Goal: Information Seeking & Learning: Learn about a topic

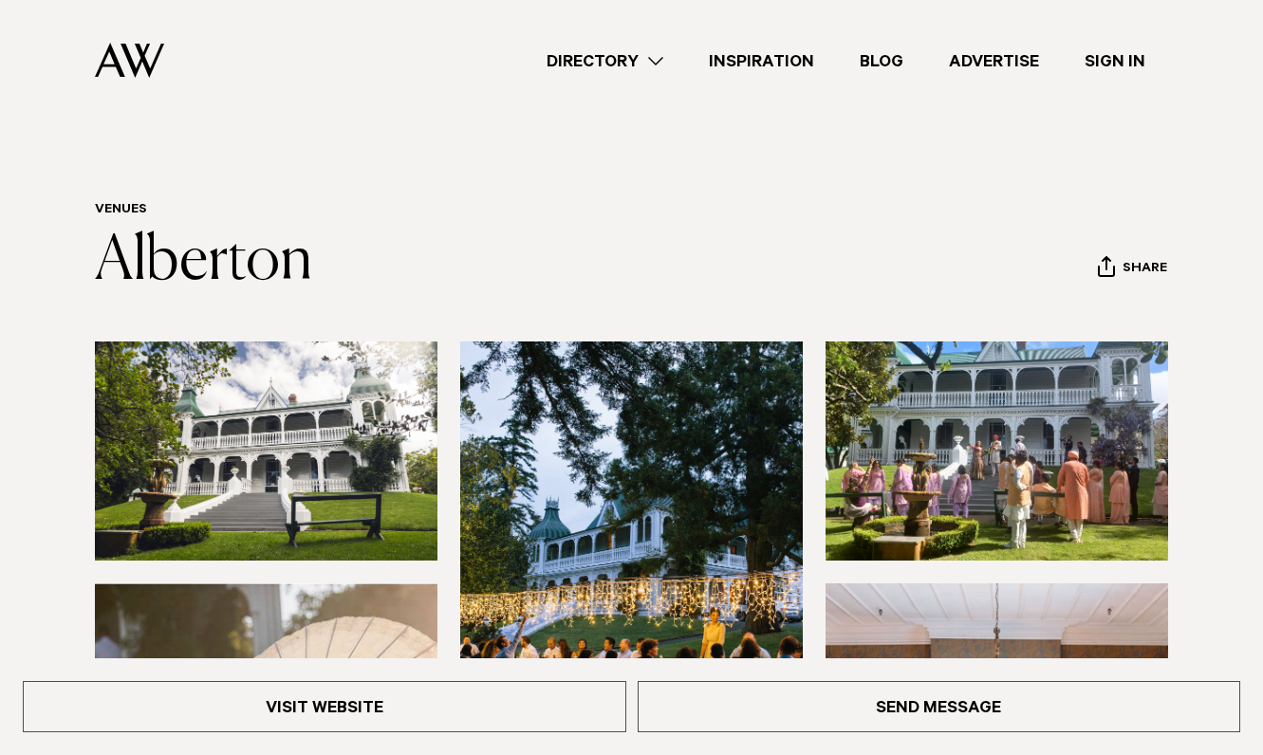
click at [251, 473] on img at bounding box center [266, 451] width 343 height 219
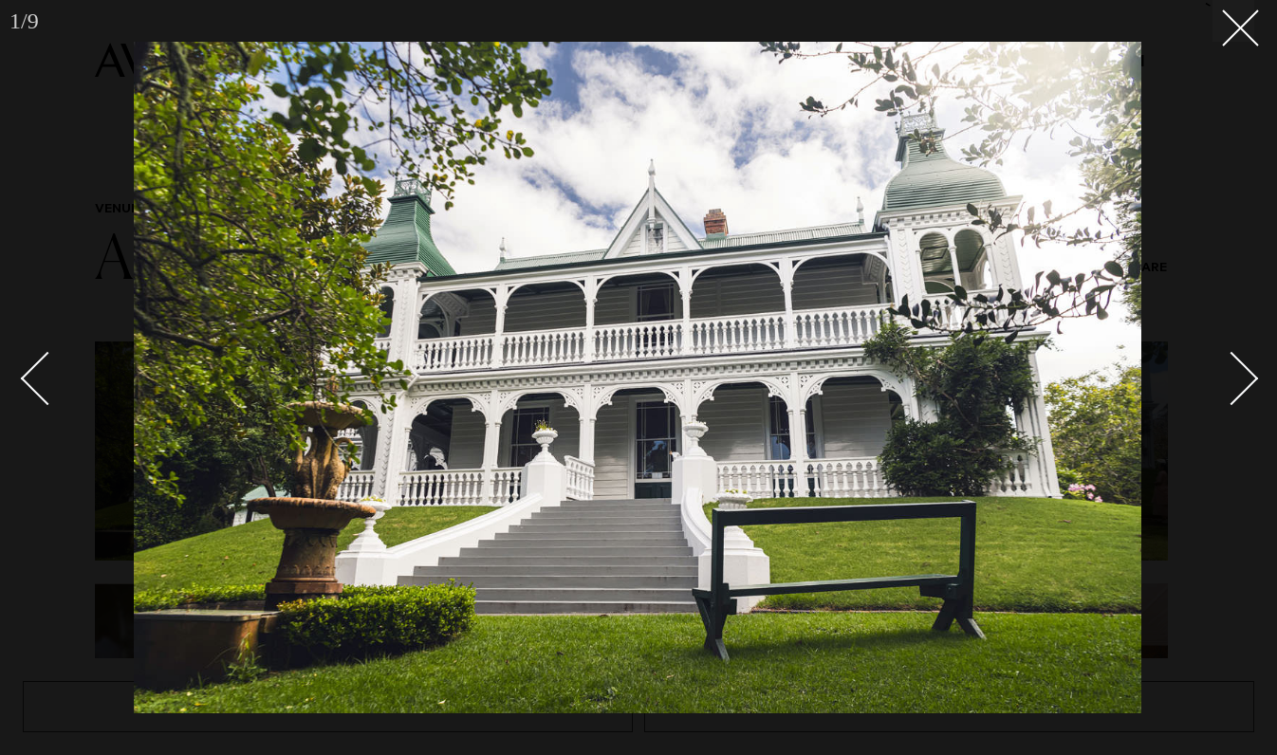
click at [1236, 367] on div "Next slide" at bounding box center [1232, 379] width 54 height 54
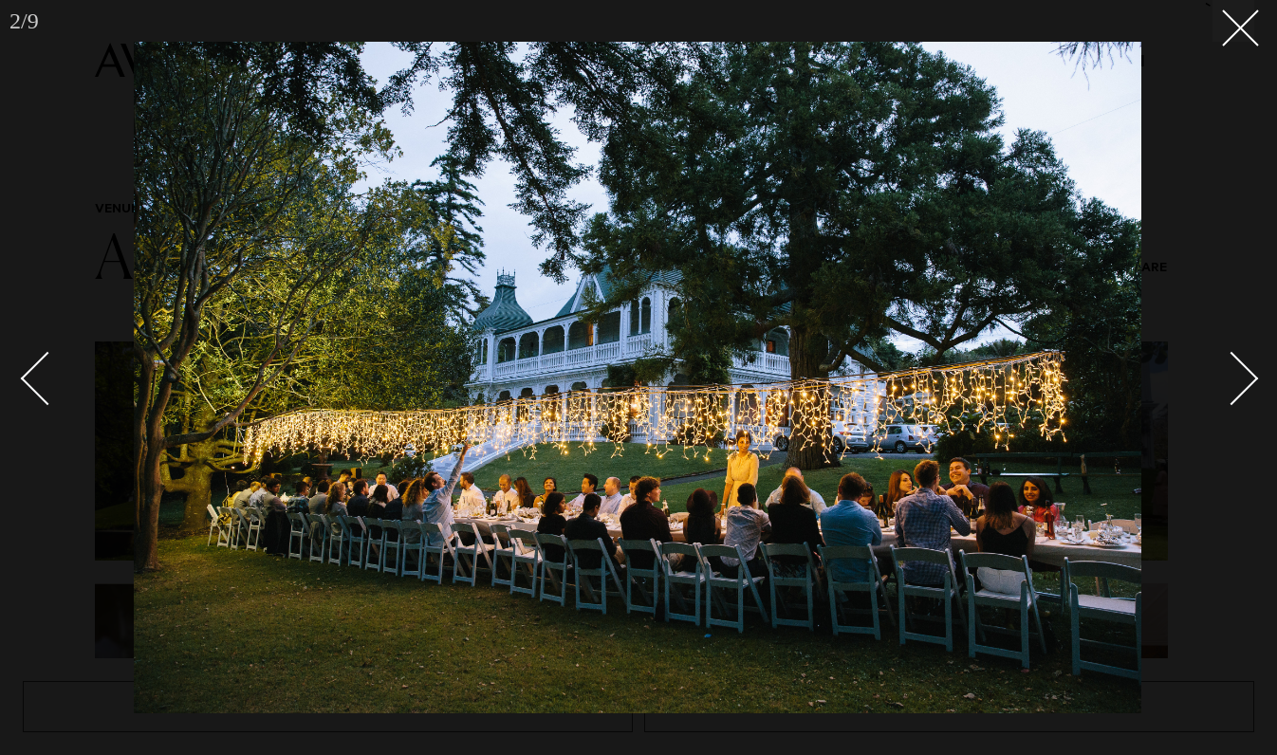
click at [1242, 373] on div "Next slide" at bounding box center [1232, 379] width 54 height 54
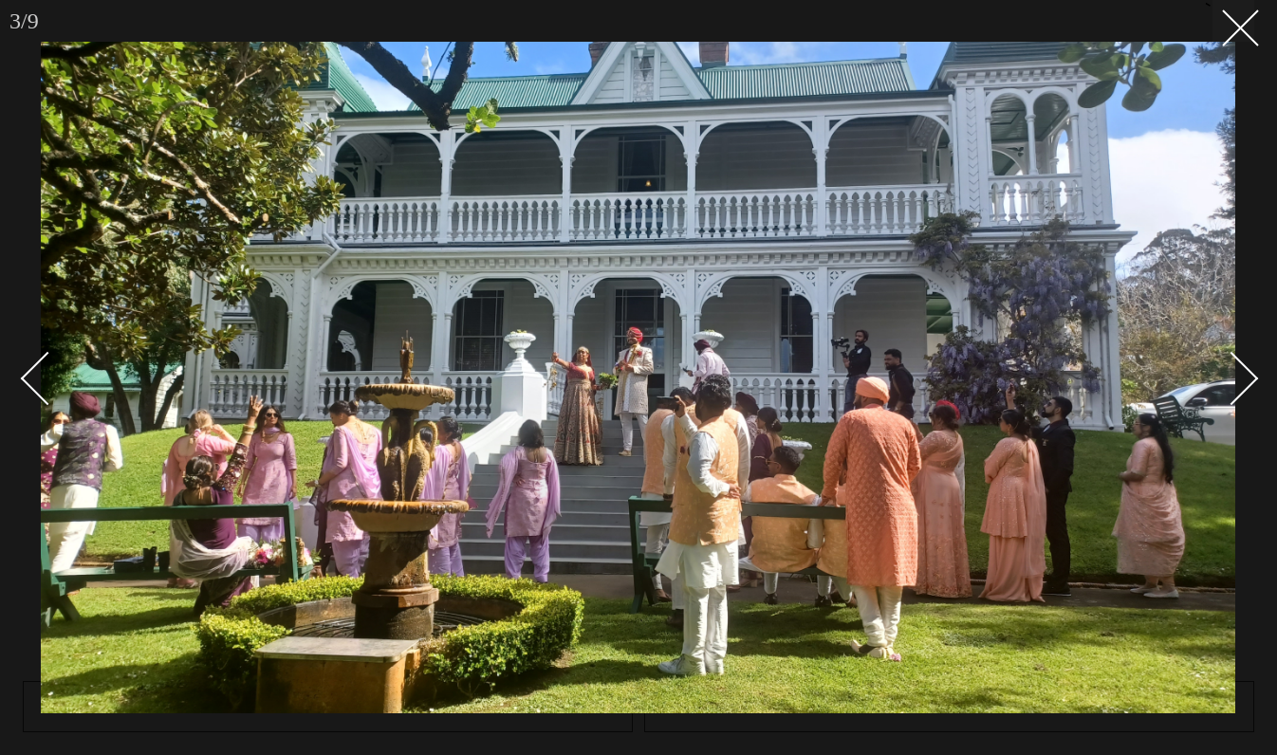
click at [1251, 379] on div "Next slide" at bounding box center [1232, 379] width 54 height 54
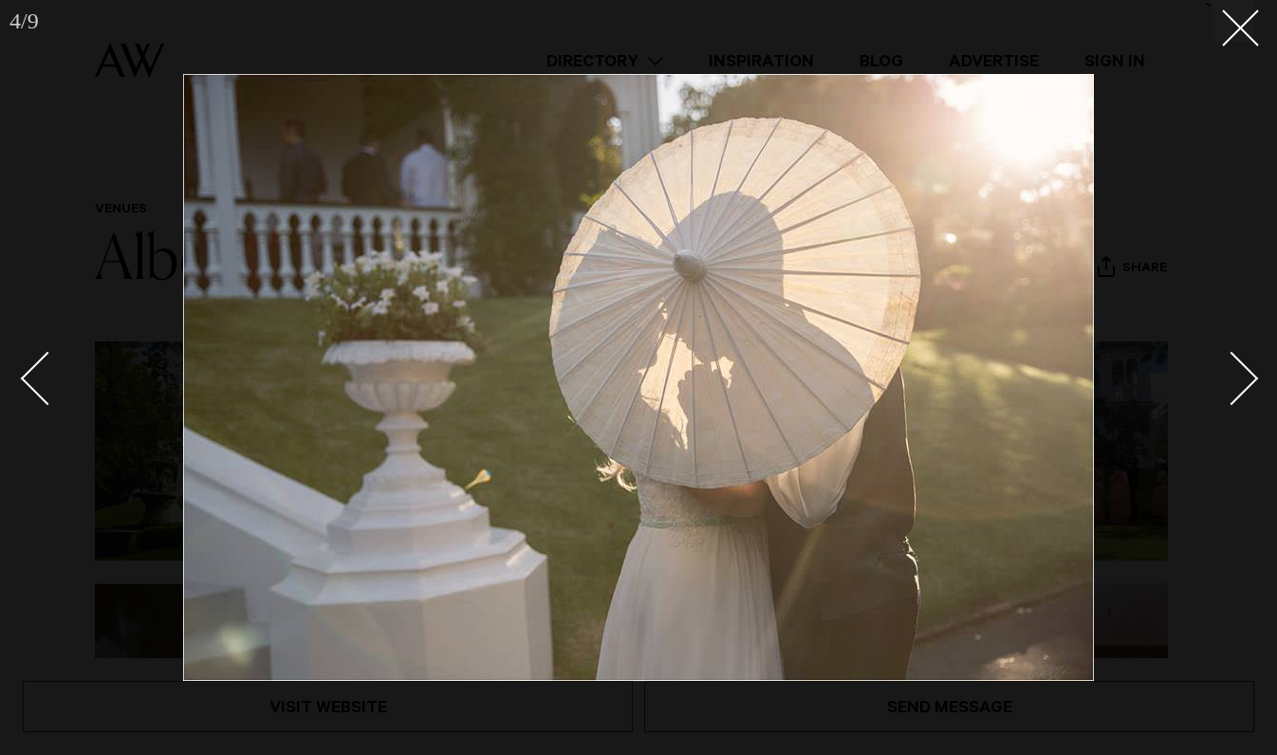
click at [1251, 379] on div "Next slide" at bounding box center [1232, 379] width 54 height 54
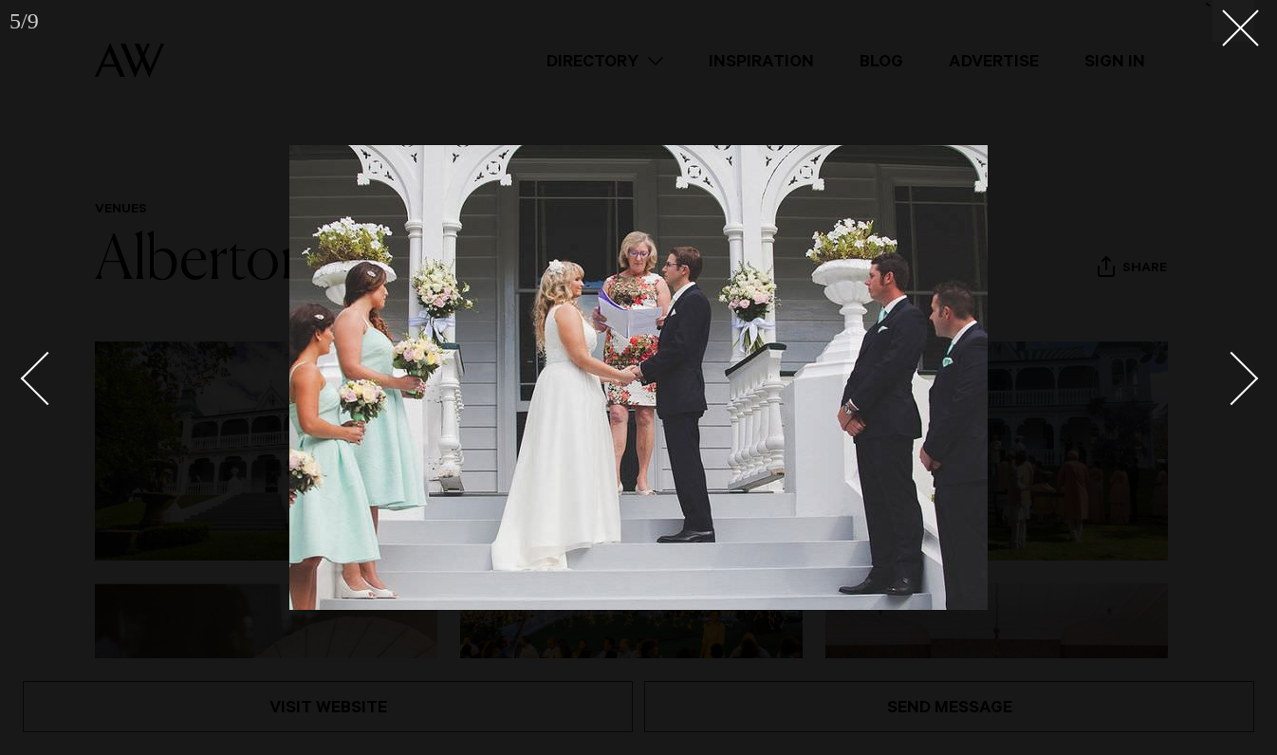
click at [1233, 384] on div "Next slide" at bounding box center [1232, 379] width 54 height 54
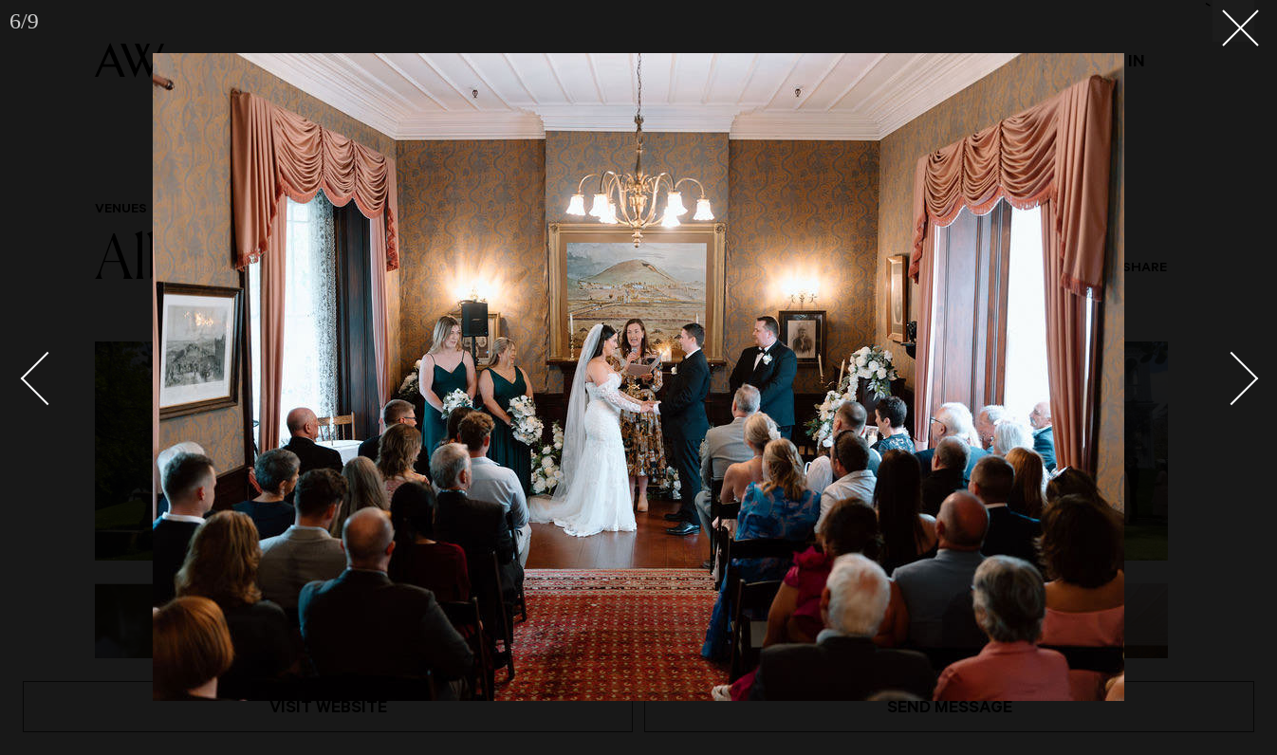
click at [1234, 397] on div "Next slide" at bounding box center [1232, 379] width 54 height 54
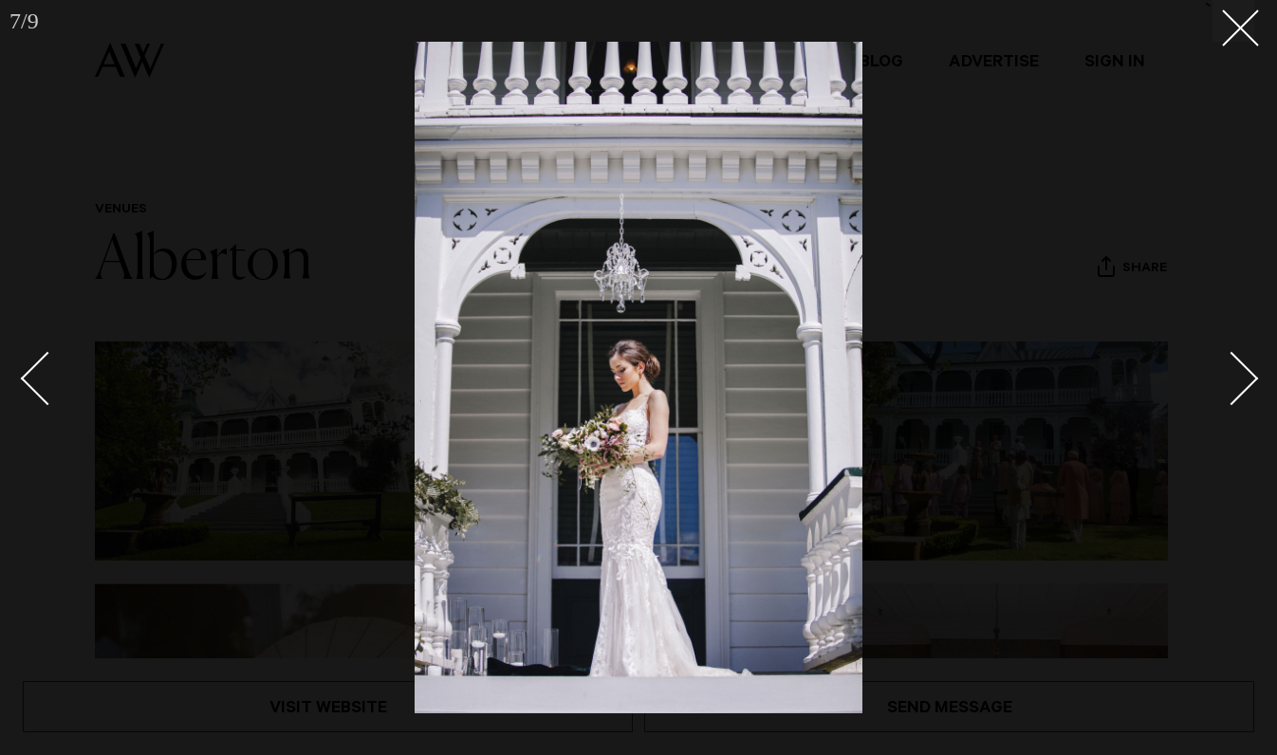
click at [1251, 372] on div "Next slide" at bounding box center [1232, 379] width 54 height 54
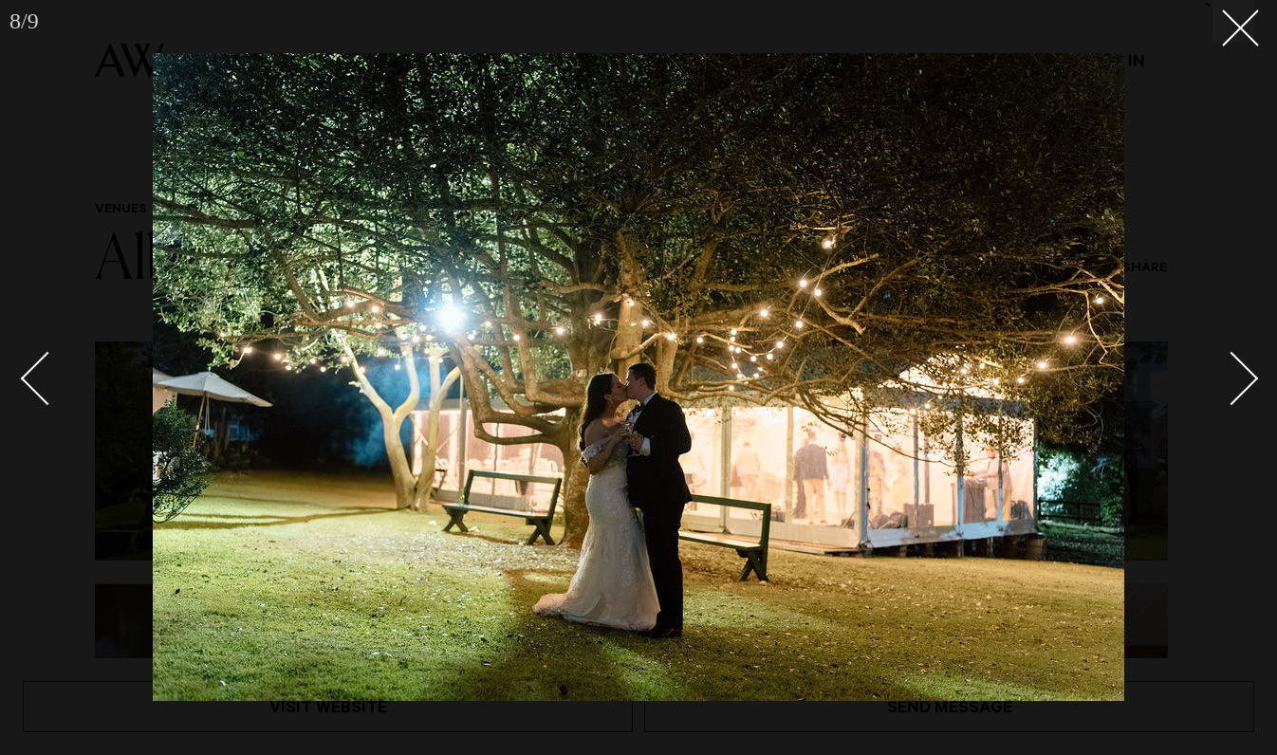
click at [1241, 380] on div "Next slide" at bounding box center [1232, 379] width 54 height 54
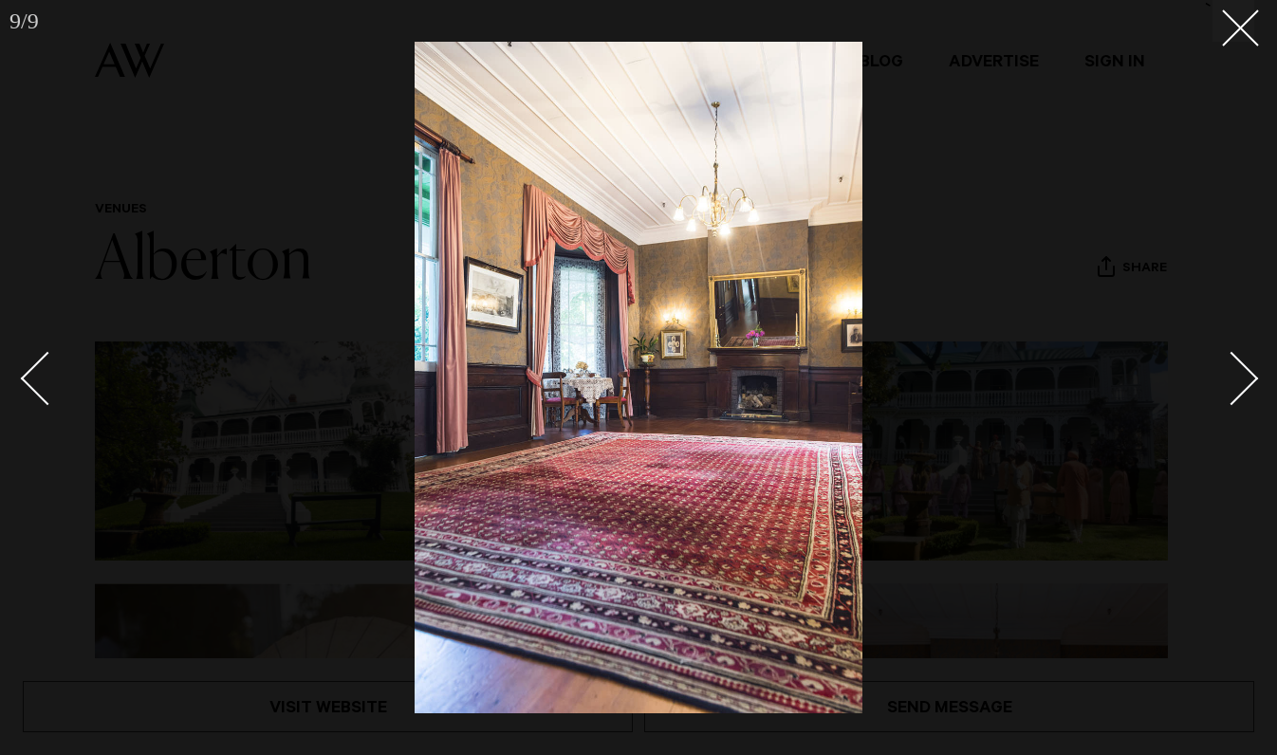
click at [1231, 357] on div "Next slide" at bounding box center [1232, 379] width 54 height 54
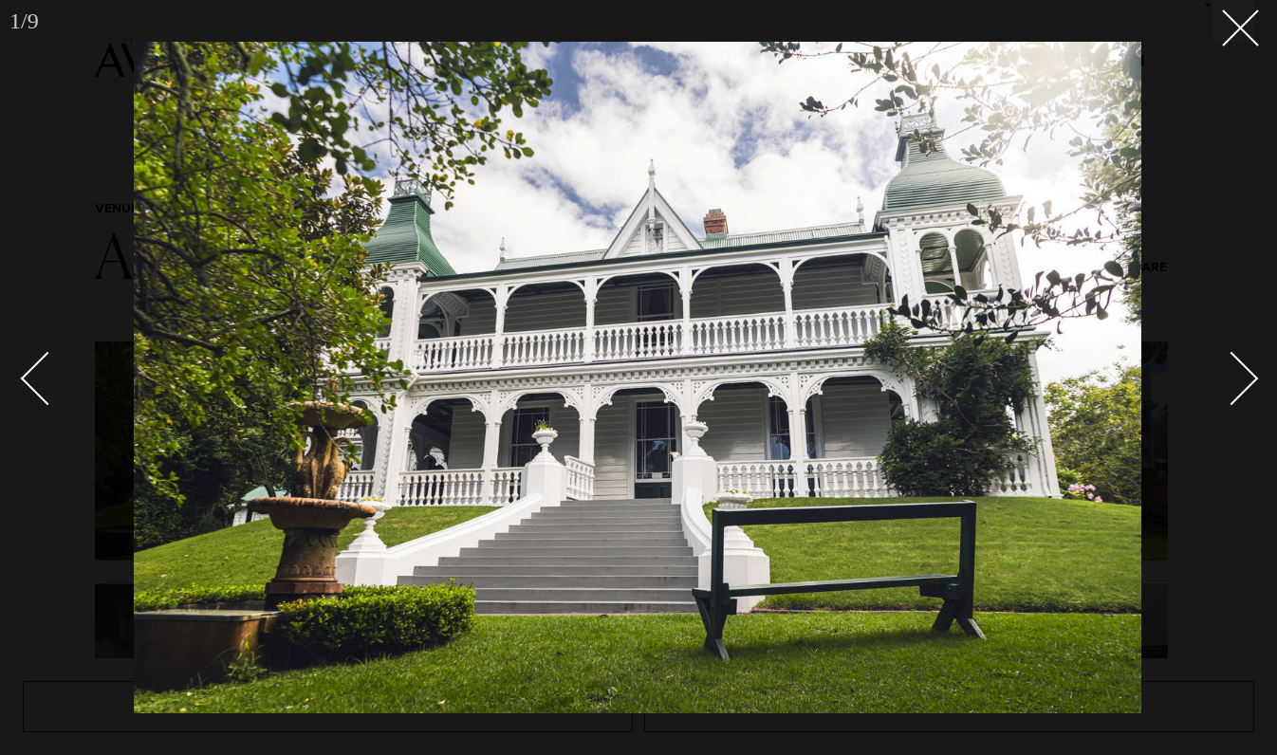
click at [1231, 357] on div "Next slide" at bounding box center [1232, 379] width 54 height 54
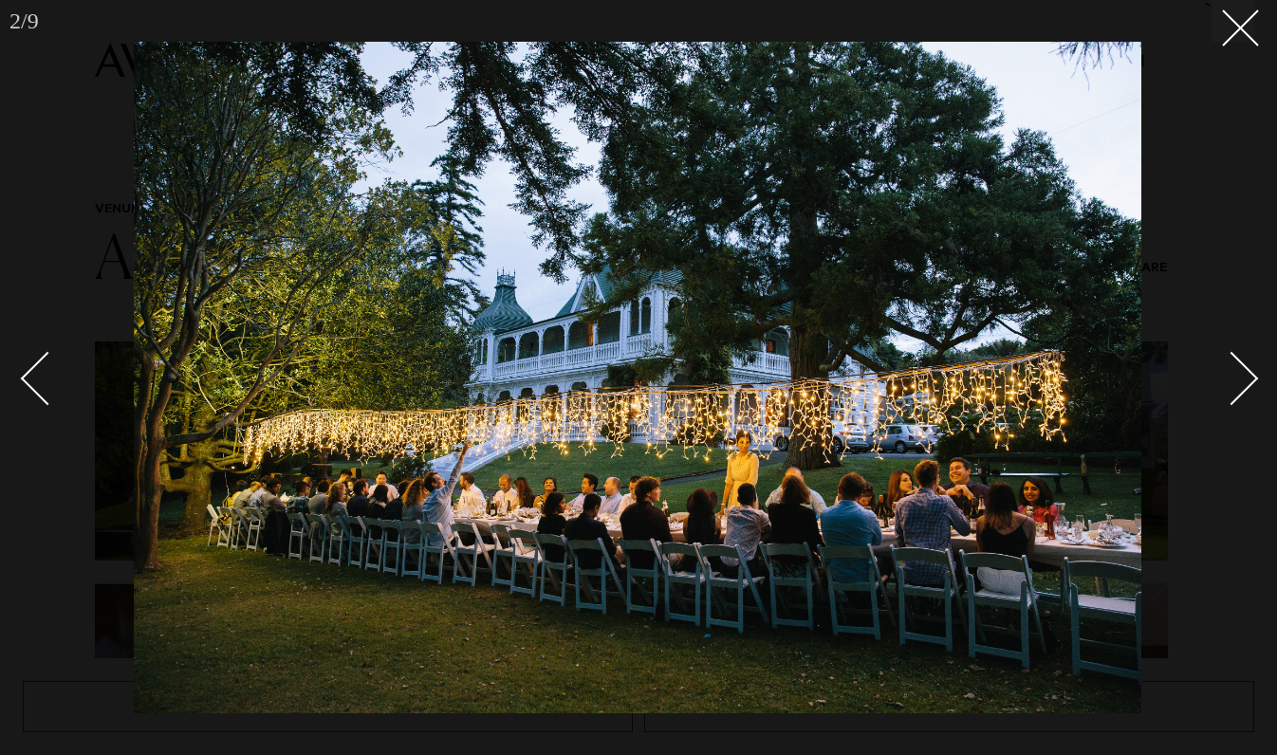
click at [1231, 357] on div "Next slide" at bounding box center [1232, 379] width 54 height 54
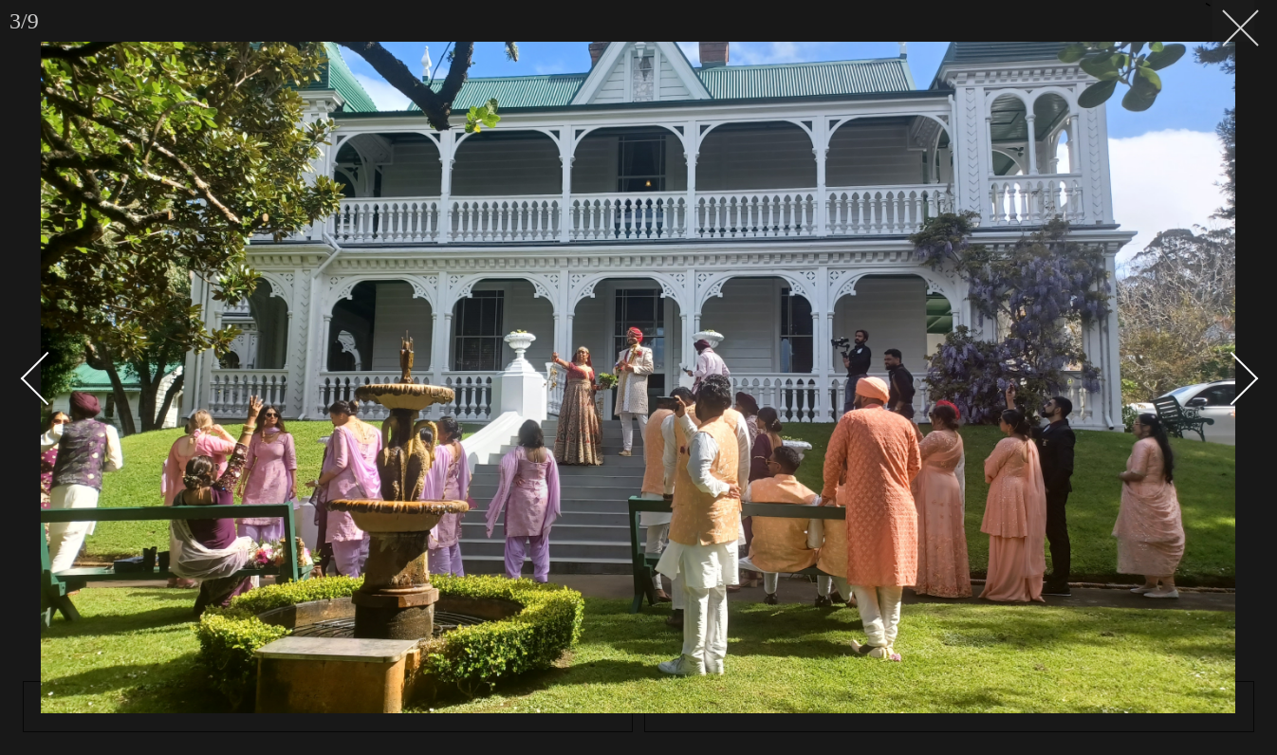
click at [1248, 28] on button at bounding box center [1234, 21] width 42 height 42
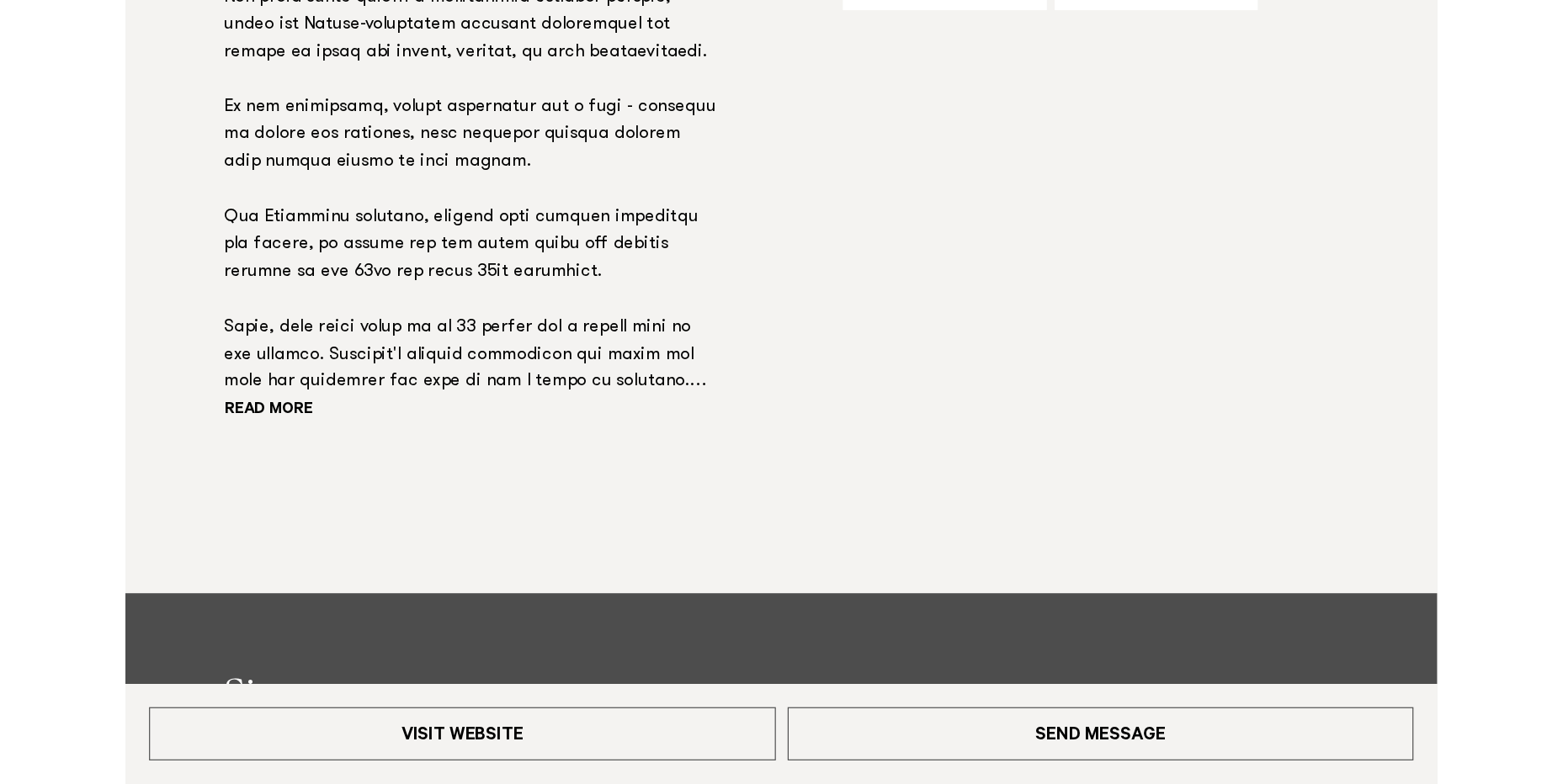
scroll to position [1407, 0]
